Goal: Transaction & Acquisition: Download file/media

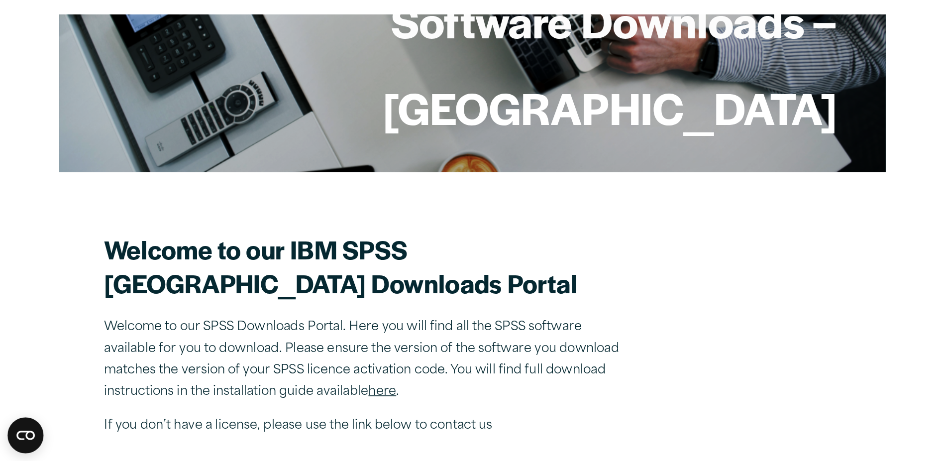
scroll to position [170, 0]
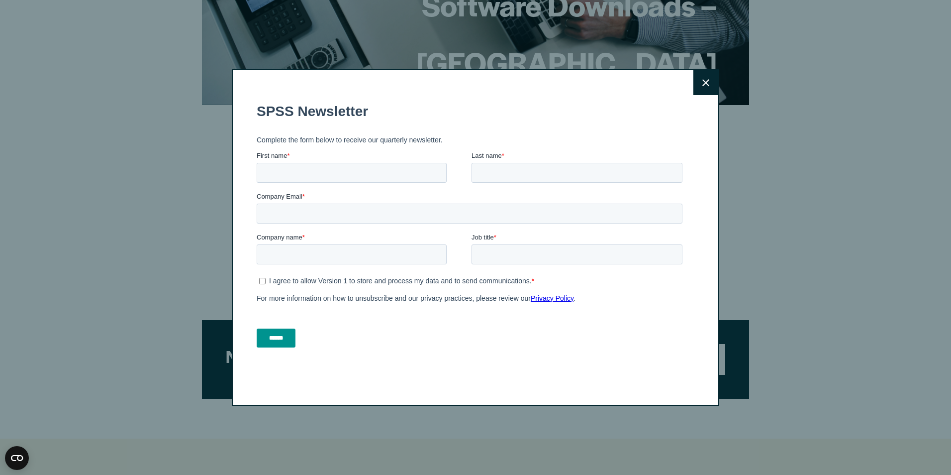
click at [625, 82] on button "Close" at bounding box center [705, 82] width 25 height 25
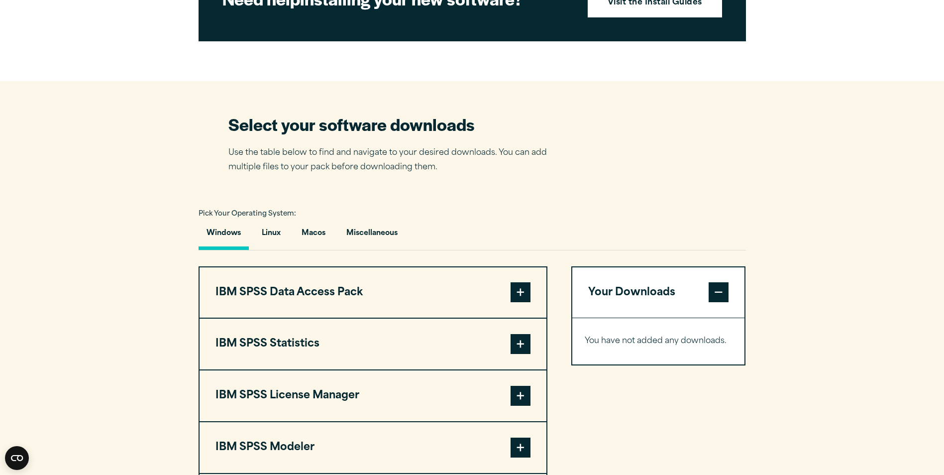
scroll to position [618, 0]
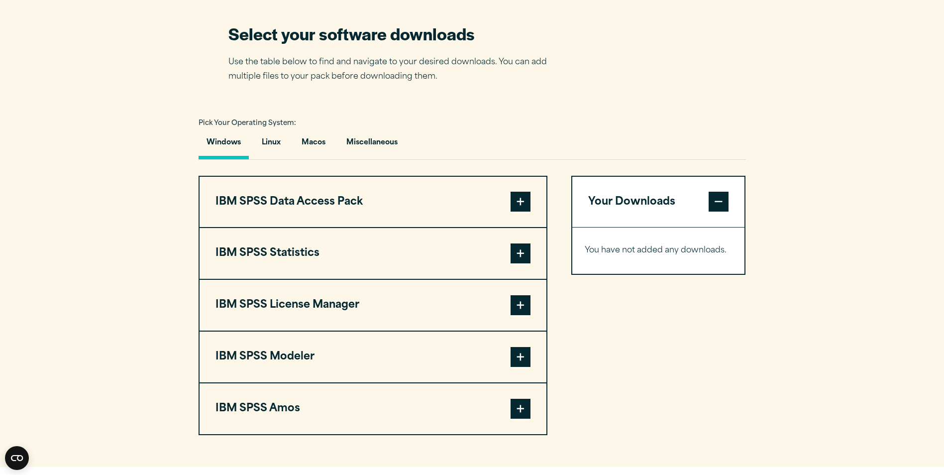
click at [529, 207] on span at bounding box center [520, 202] width 20 height 20
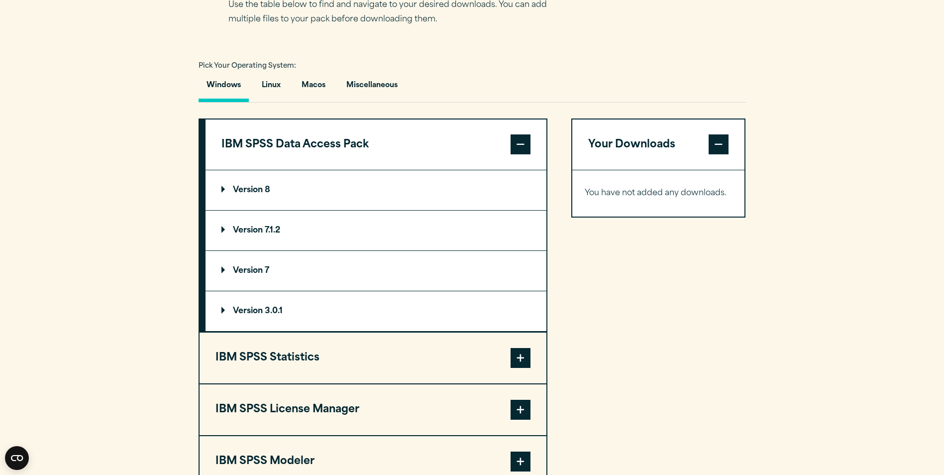
scroll to position [767, 0]
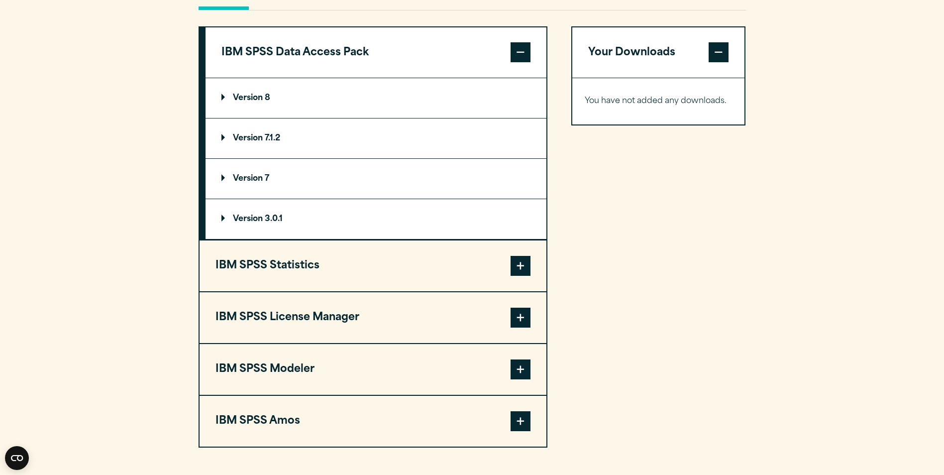
click at [519, 268] on span at bounding box center [520, 266] width 20 height 20
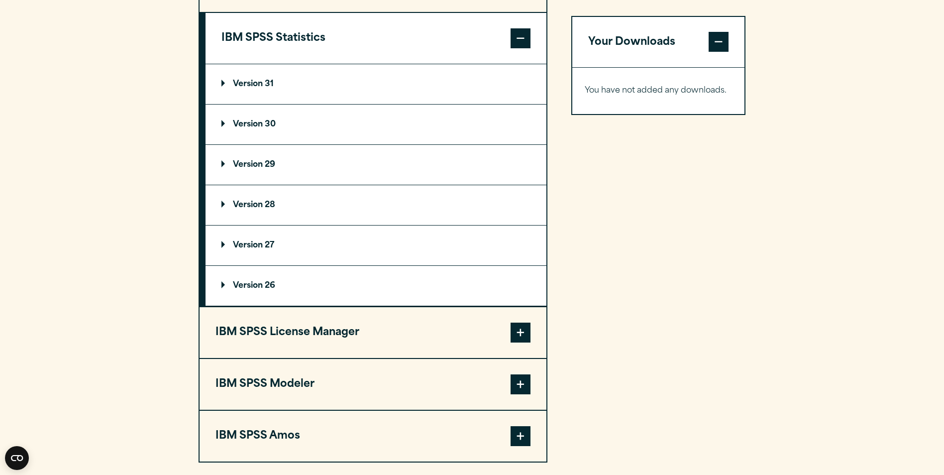
scroll to position [916, 0]
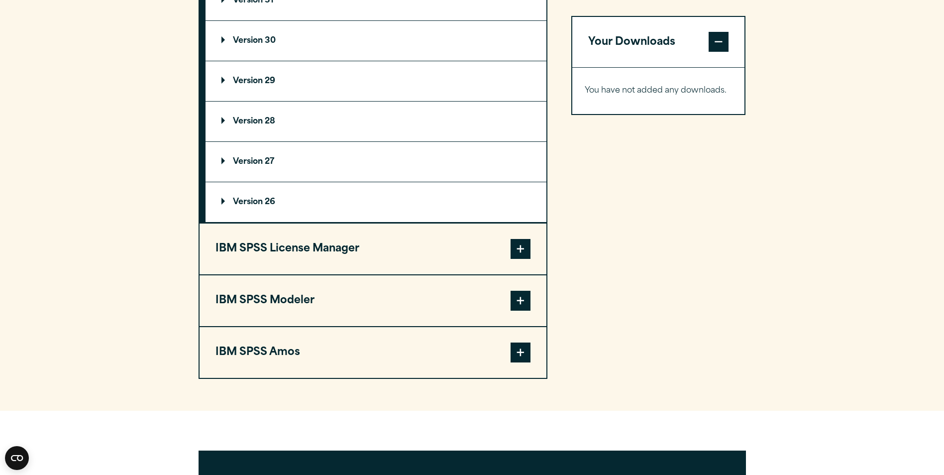
click at [519, 248] on span at bounding box center [520, 249] width 20 height 20
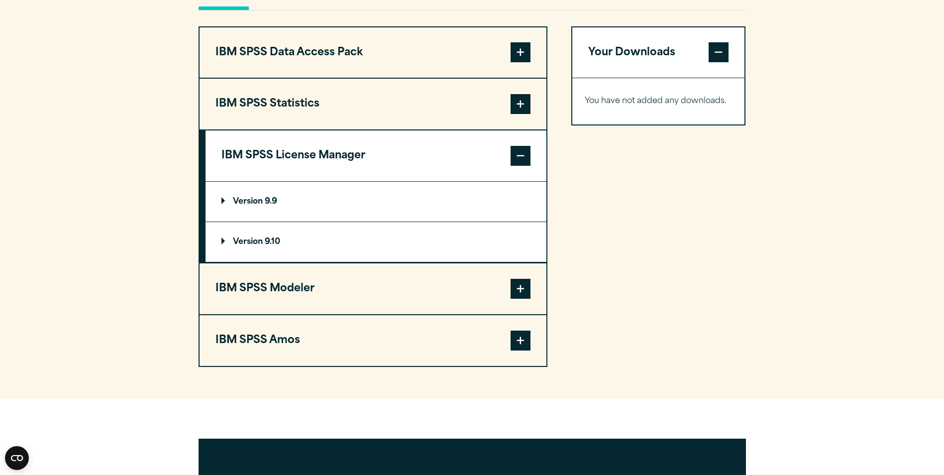
scroll to position [717, 0]
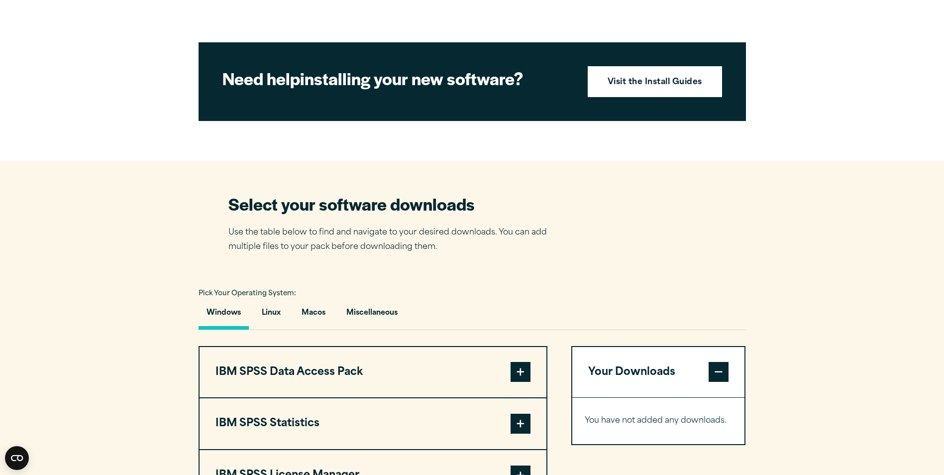
scroll to position [597, 0]
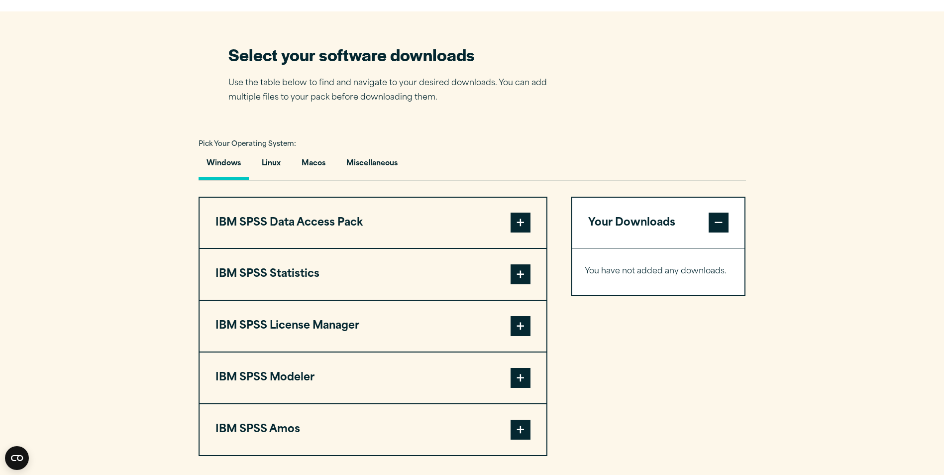
click at [323, 220] on button "IBM SPSS Data Access Pack" at bounding box center [372, 222] width 347 height 51
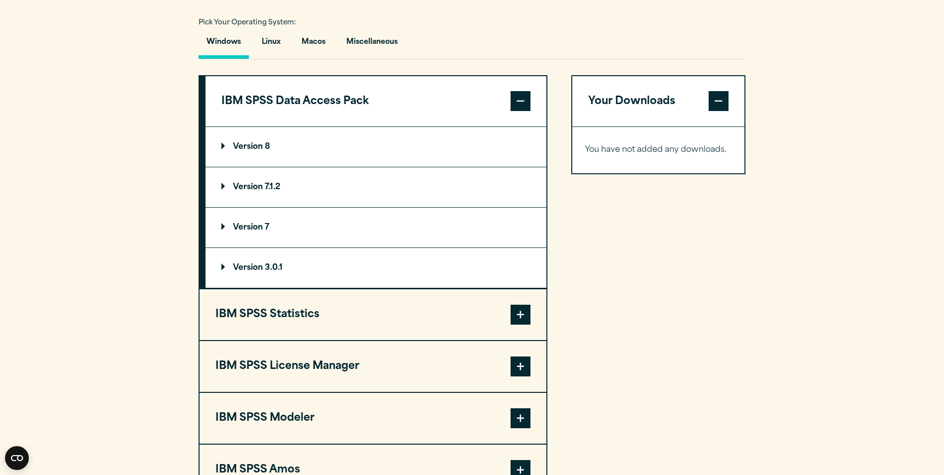
scroll to position [796, 0]
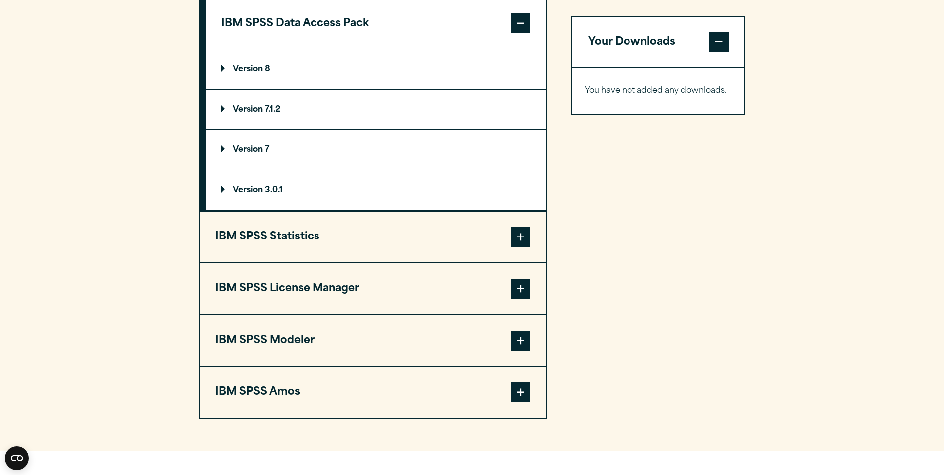
click at [419, 234] on button "IBM SPSS Statistics" at bounding box center [372, 236] width 347 height 51
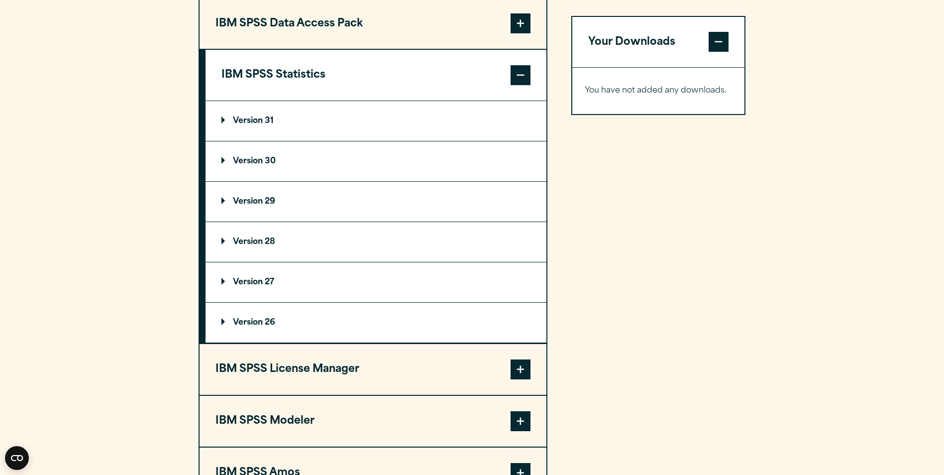
click at [297, 196] on summary "Version 29" at bounding box center [375, 202] width 341 height 40
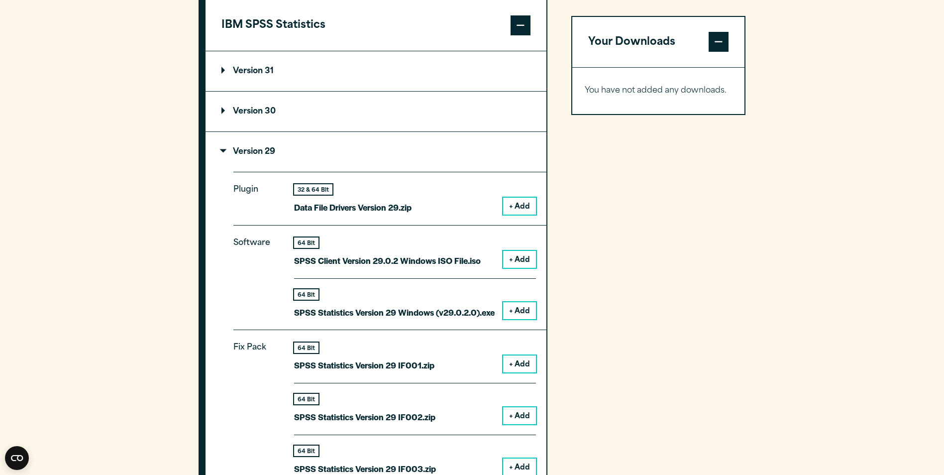
scroll to position [696, 0]
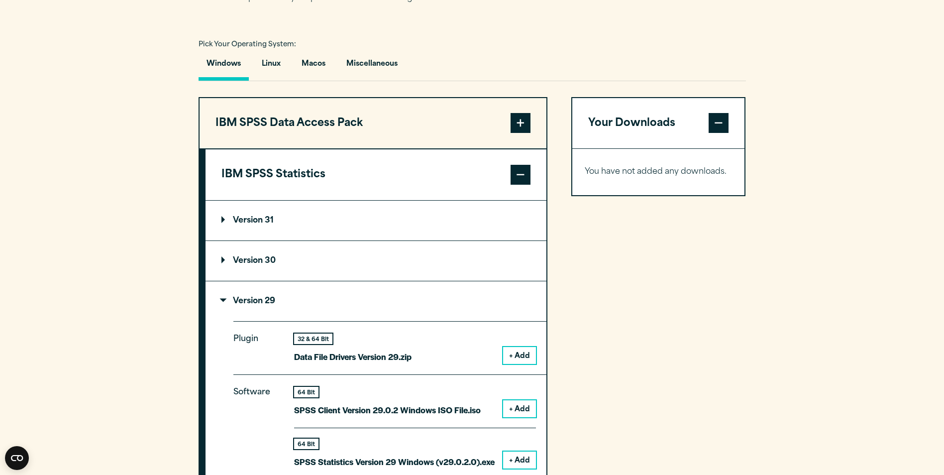
click at [402, 129] on button "IBM SPSS Data Access Pack" at bounding box center [372, 123] width 347 height 51
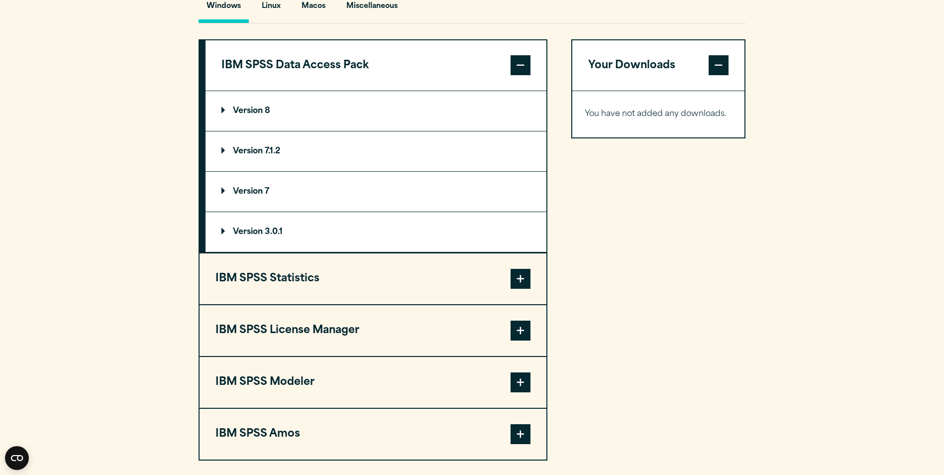
scroll to position [796, 0]
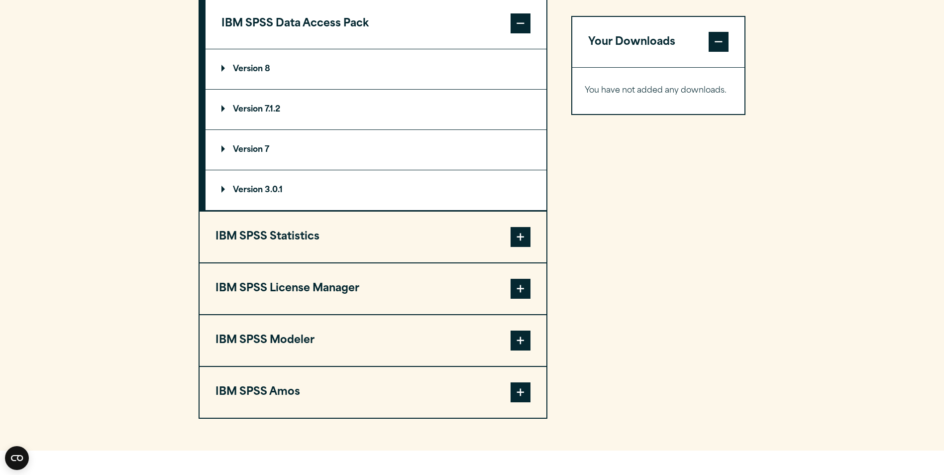
click at [412, 248] on button "IBM SPSS Statistics" at bounding box center [372, 236] width 347 height 51
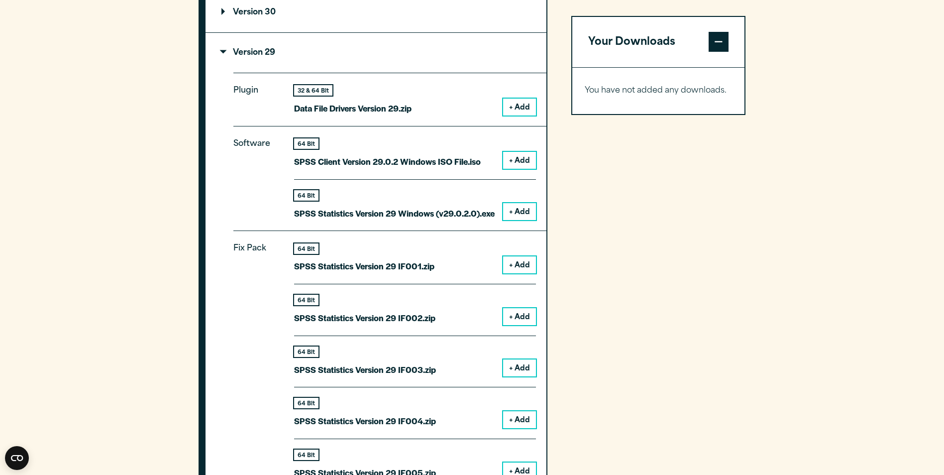
scroll to position [945, 0]
click at [527, 217] on button "+ Add" at bounding box center [519, 210] width 33 height 17
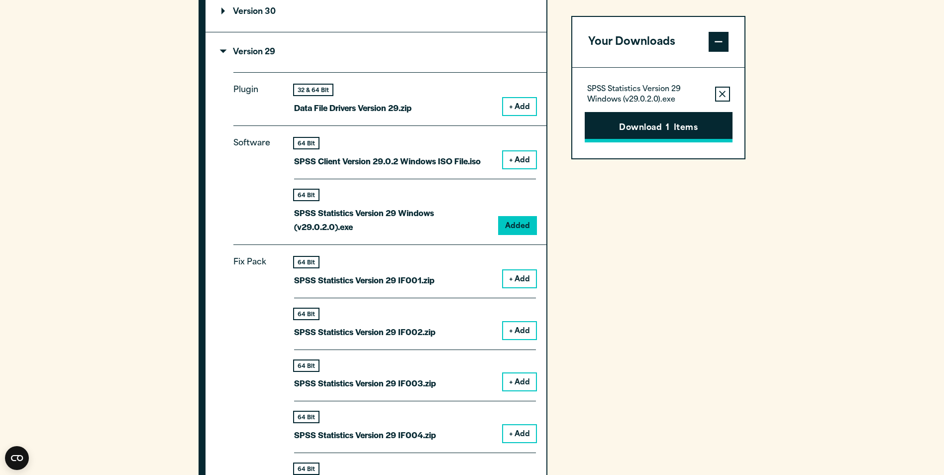
click at [699, 129] on button "Download 1 Items" at bounding box center [659, 127] width 148 height 31
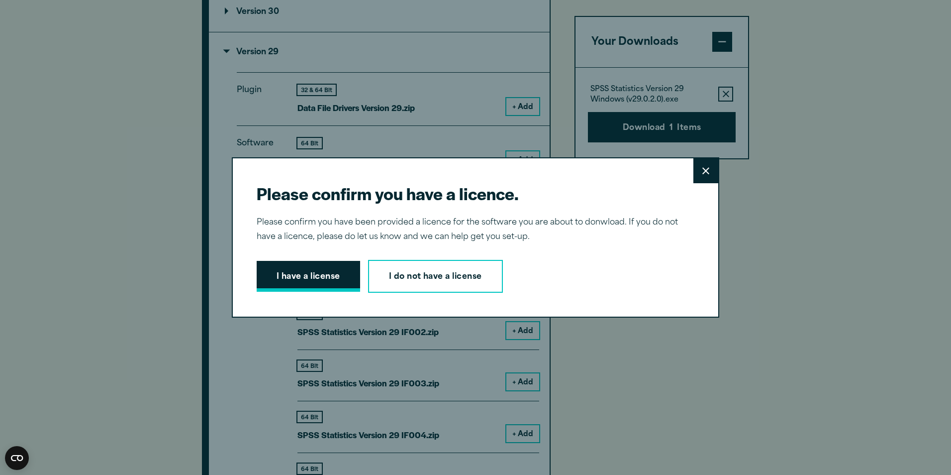
click at [272, 279] on button "I have a license" at bounding box center [308, 276] width 103 height 31
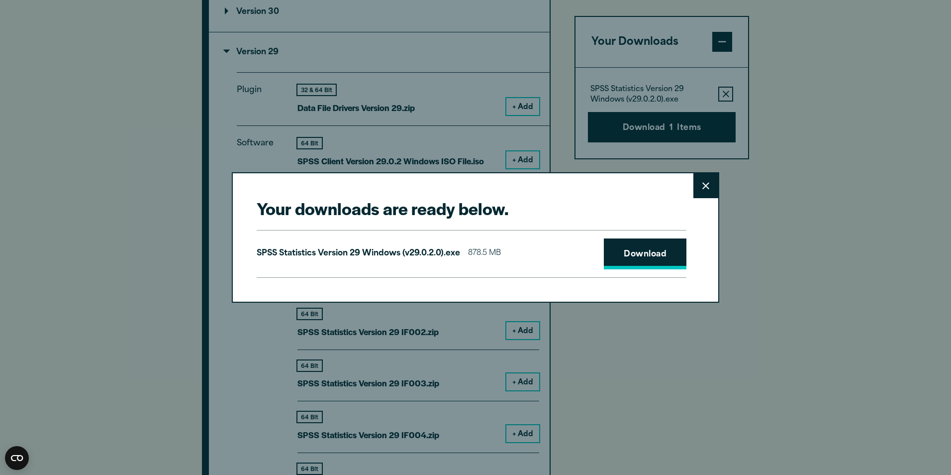
click at [641, 258] on link "Download" at bounding box center [645, 253] width 83 height 31
click at [702, 182] on icon at bounding box center [705, 185] width 7 height 7
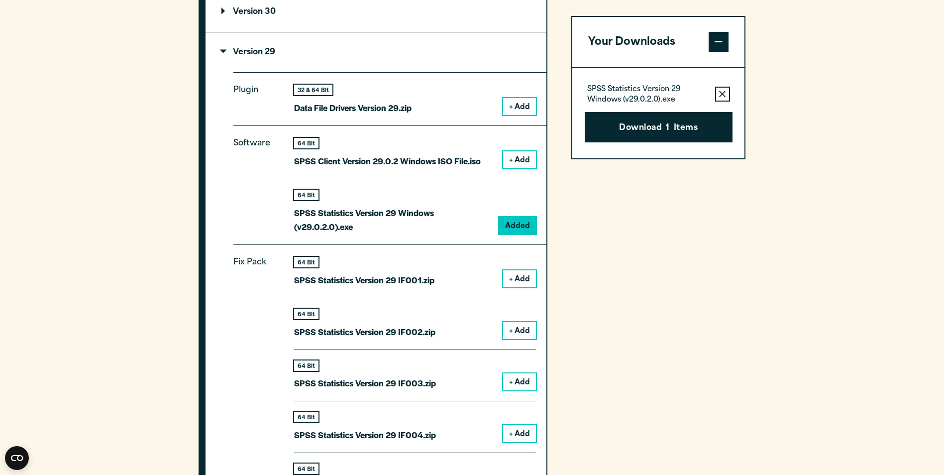
click at [899, 449] on section "Select your software downloads Use the table below to find and navigate to your…" at bounding box center [472, 418] width 944 height 1510
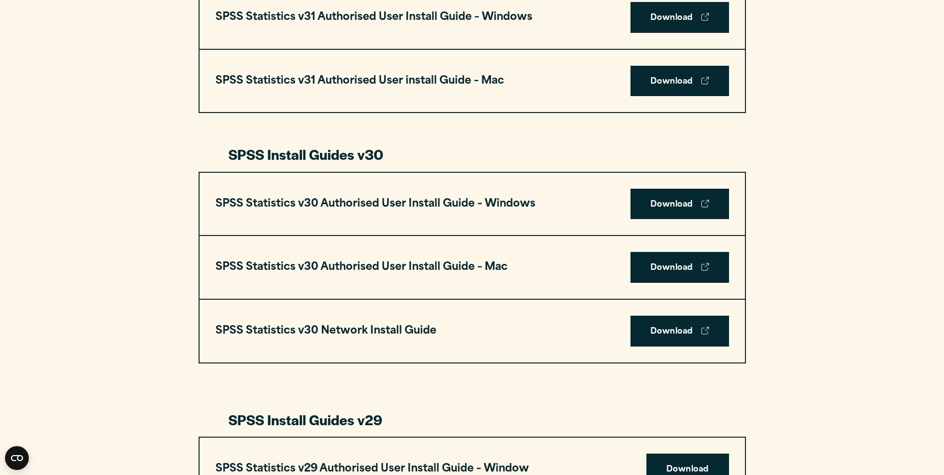
scroll to position [746, 0]
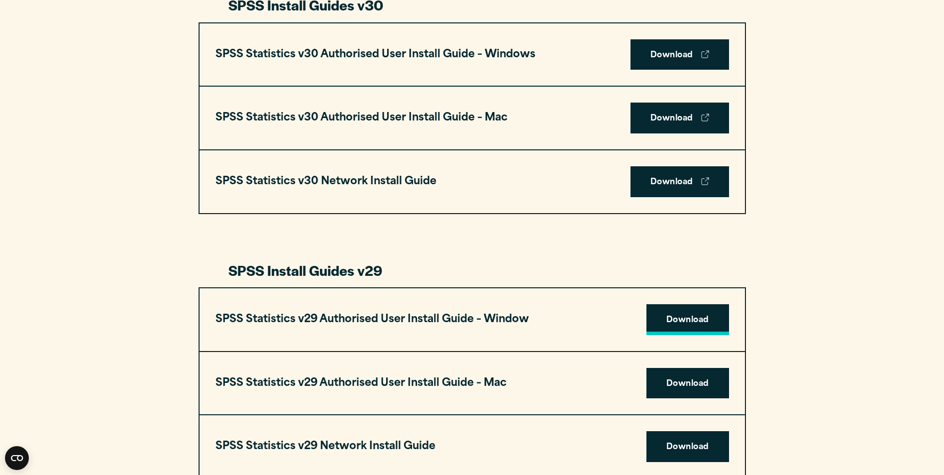
click at [715, 323] on link "Download" at bounding box center [687, 319] width 83 height 31
